Goal: Entertainment & Leisure: Browse casually

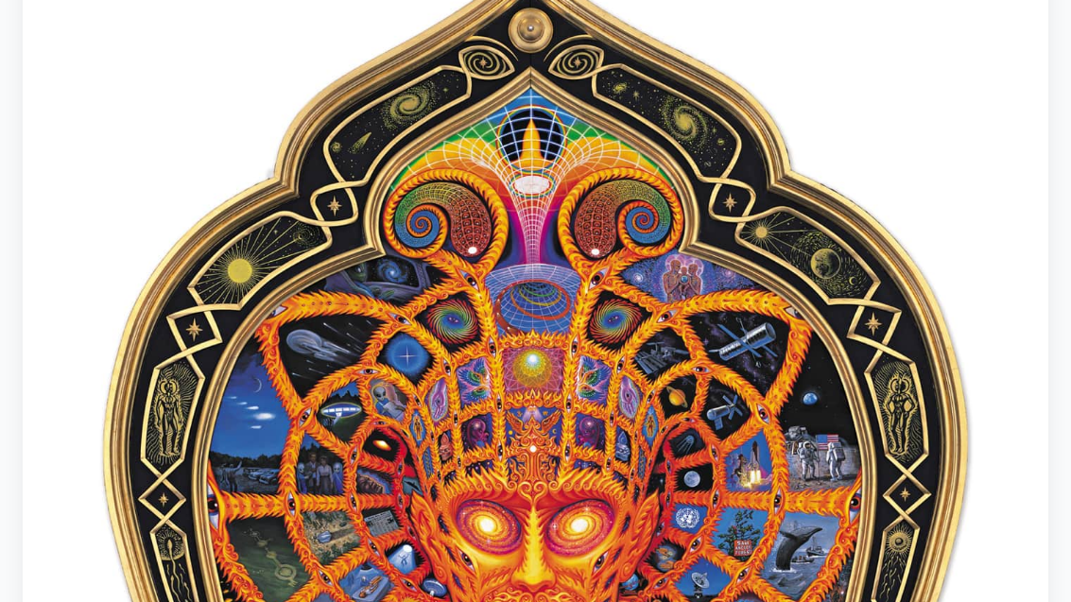
scroll to position [187, 0]
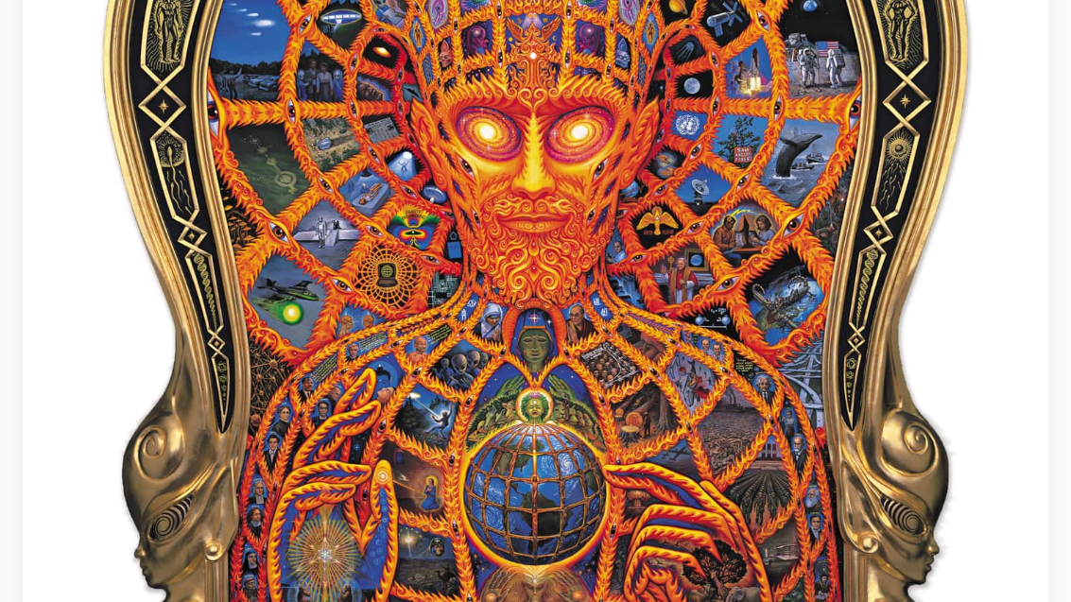
scroll to position [613, 0]
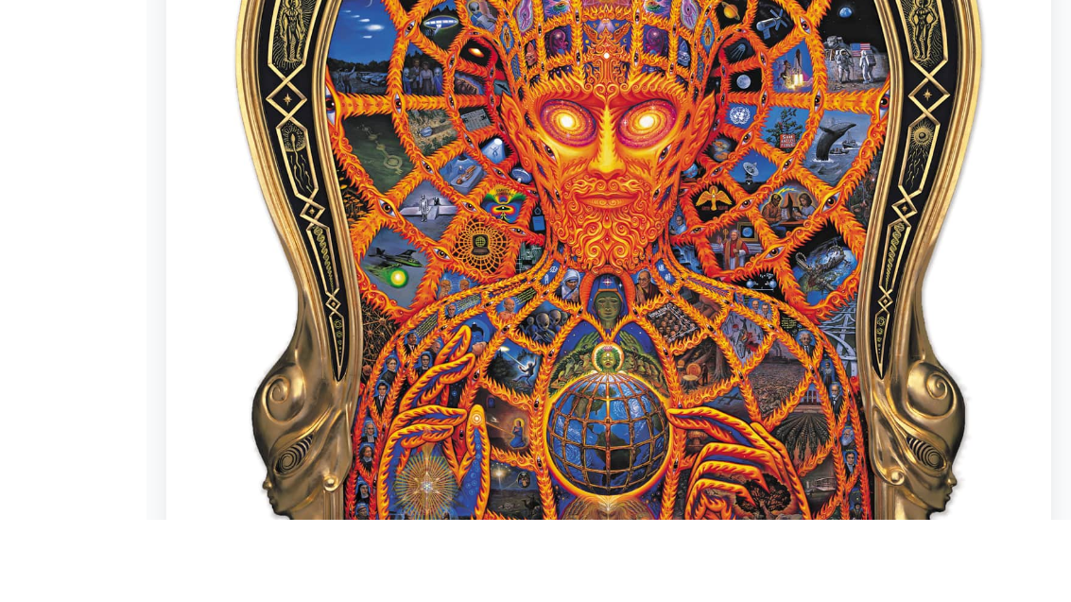
scroll to position [693, 0]
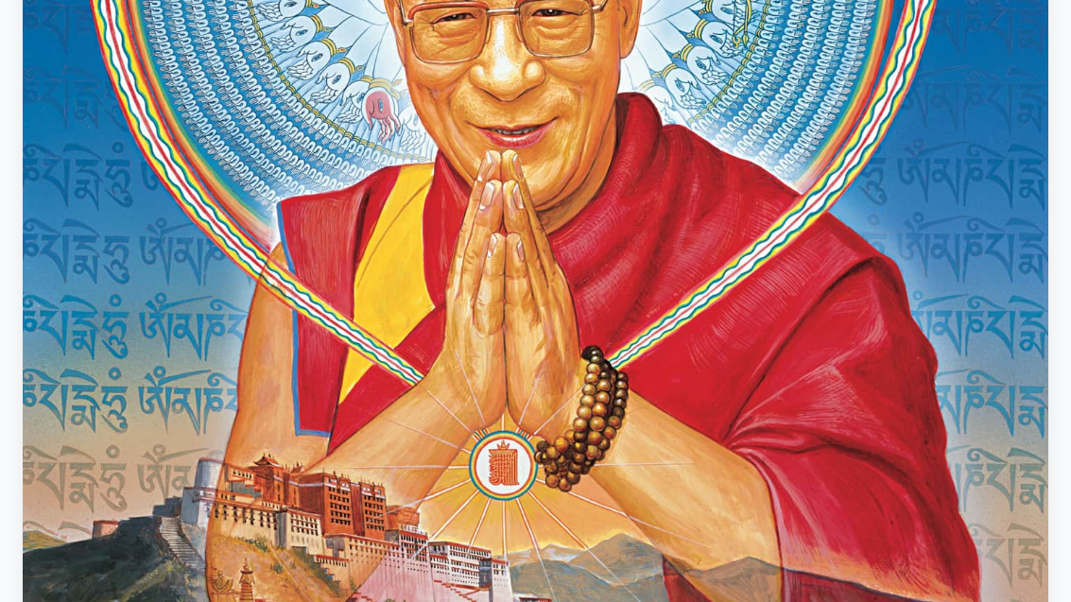
scroll to position [695, 0]
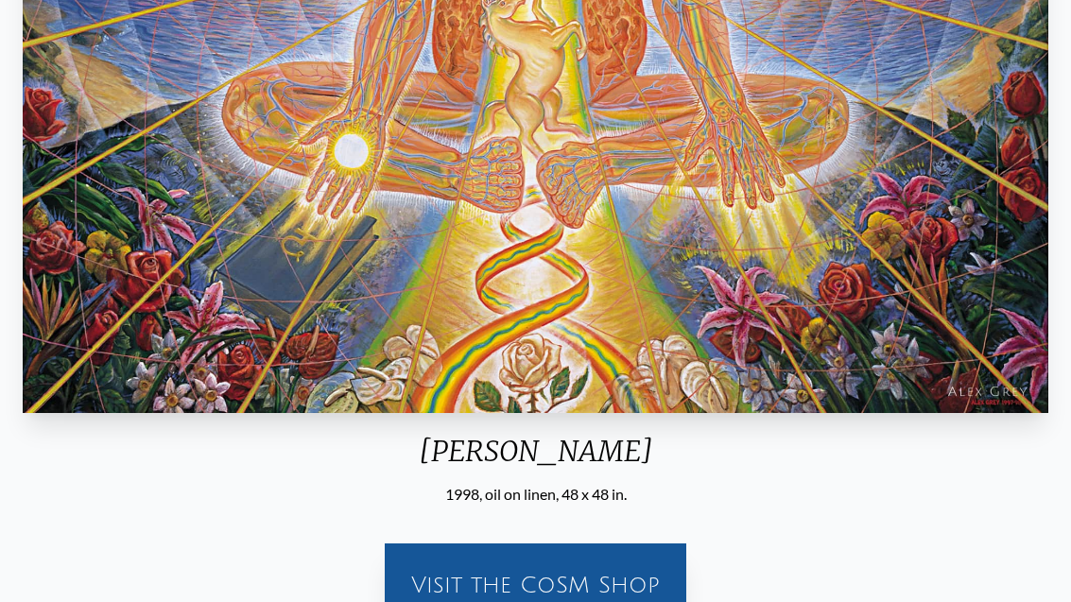
scroll to position [753, 0]
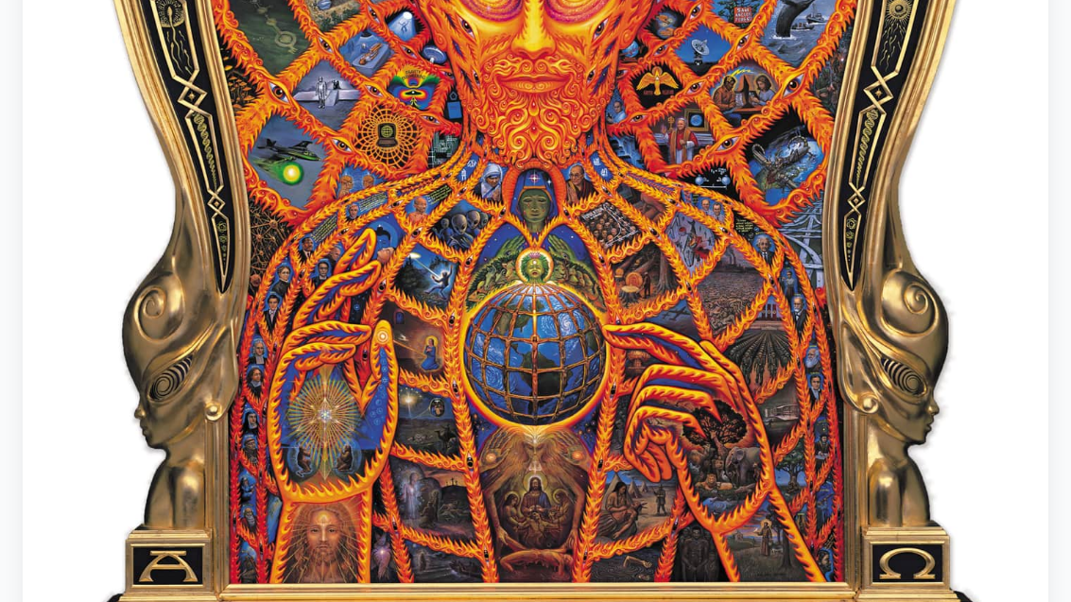
scroll to position [674, 0]
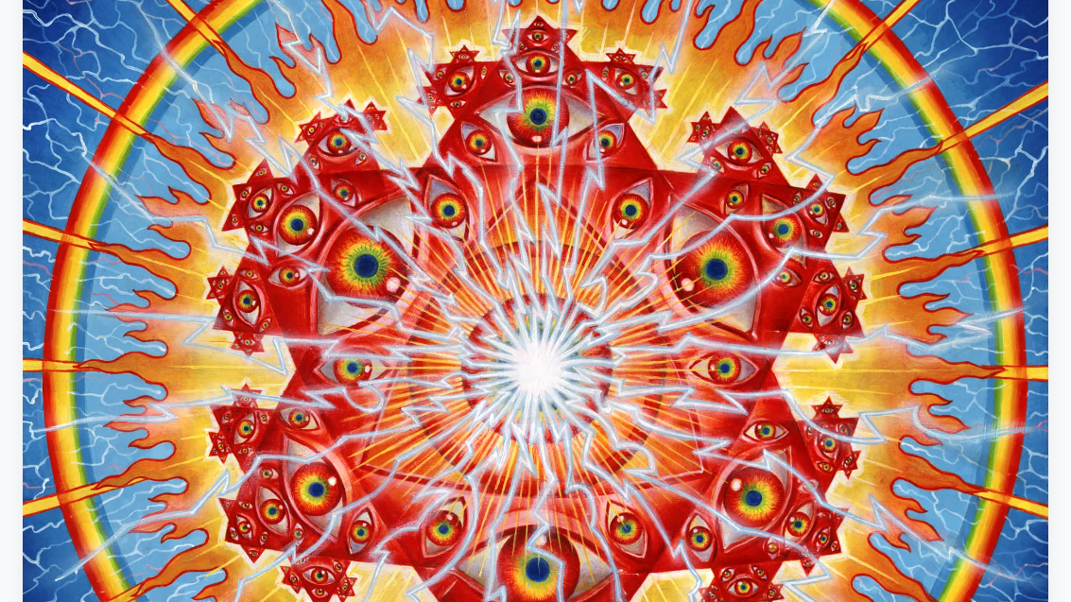
scroll to position [286, 0]
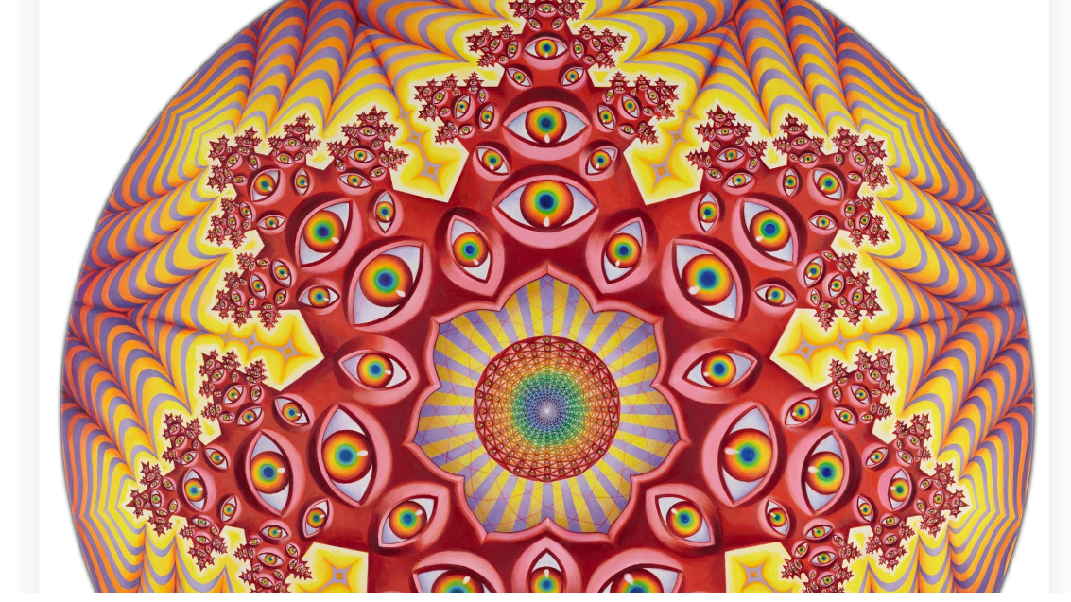
scroll to position [277, 0]
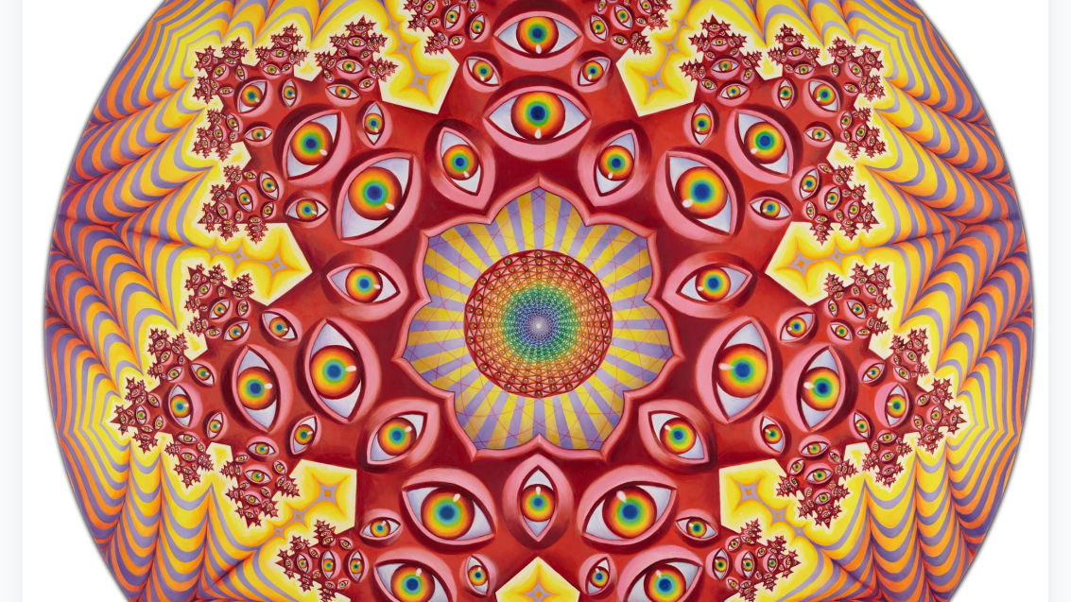
click at [184, 246] on img "19 / 31" at bounding box center [536, 324] width 1026 height 1028
click at [183, 288] on img "19 / 31" at bounding box center [536, 324] width 1026 height 1028
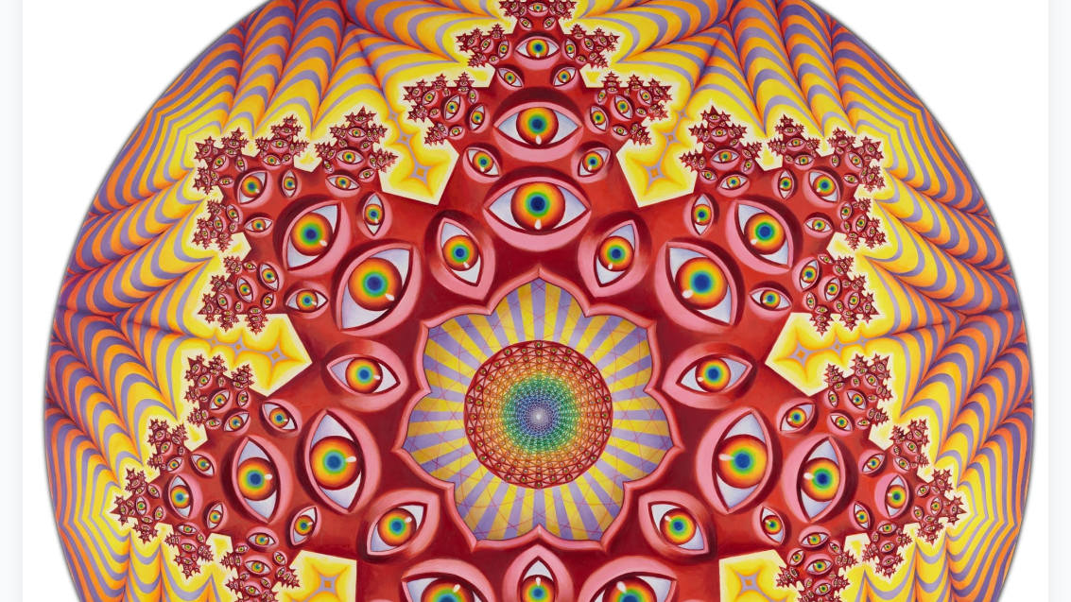
scroll to position [0, 0]
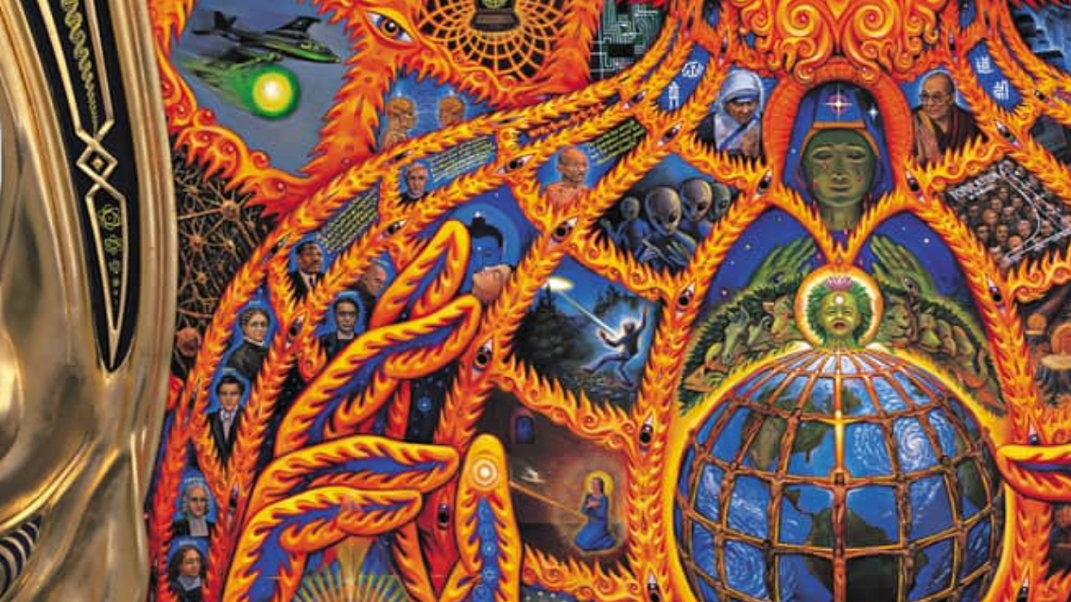
scroll to position [887, 0]
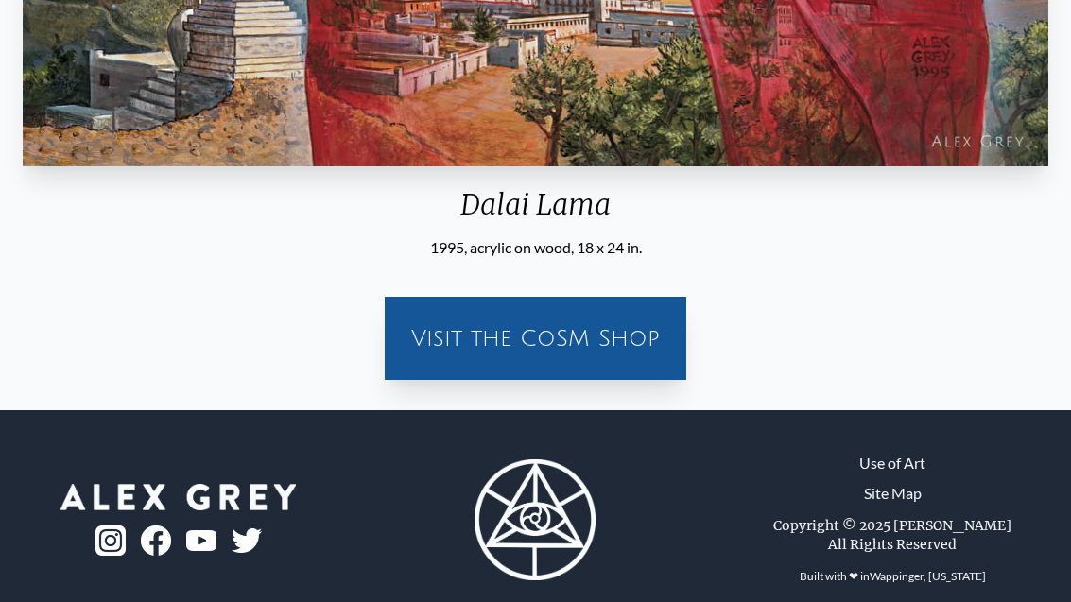
scroll to position [1333, 0]
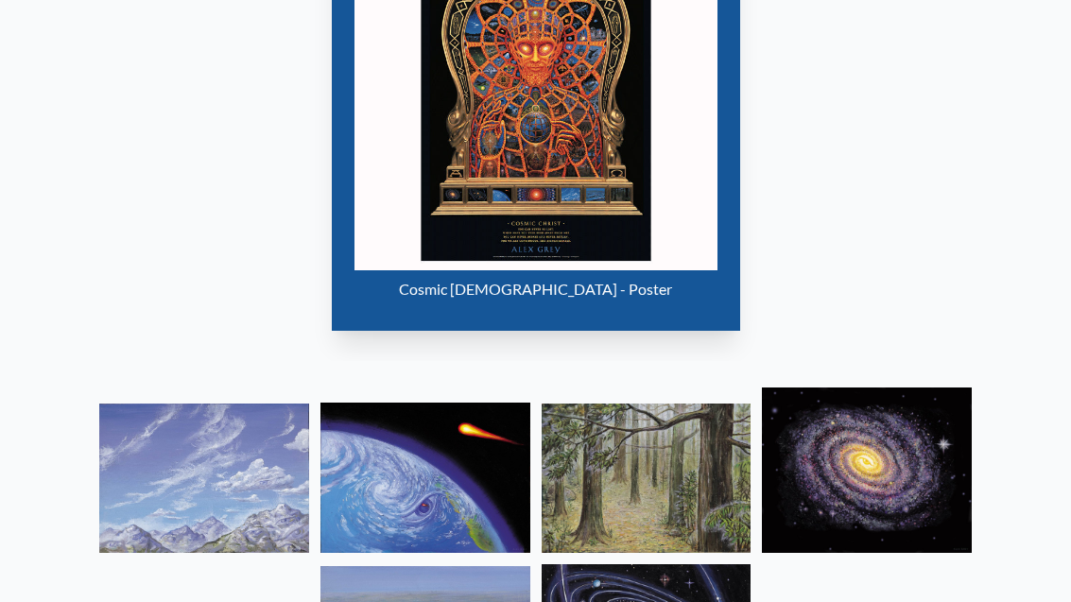
scroll to position [1853, 0]
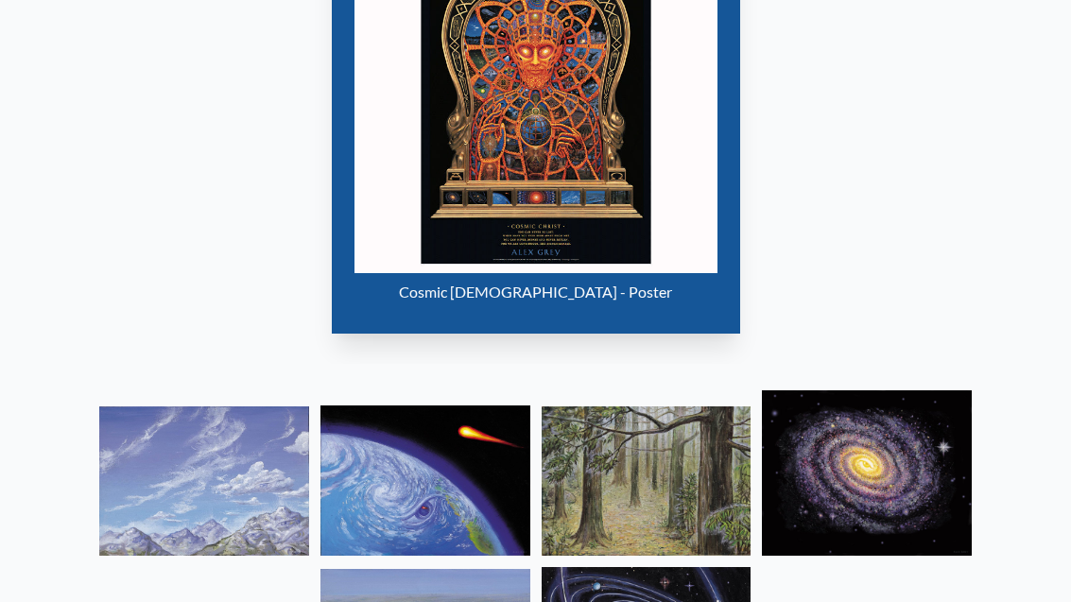
click at [389, 145] on img "12 / 15" at bounding box center [535, 92] width 363 height 363
